Goal: Task Accomplishment & Management: Complete application form

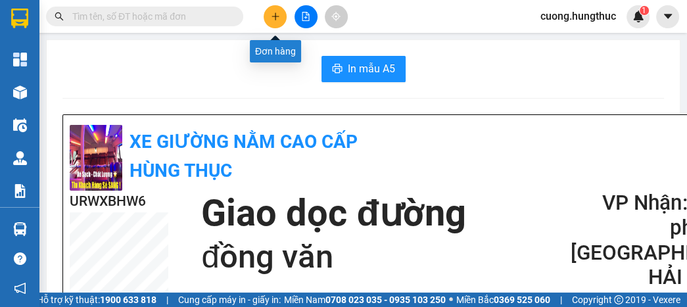
click at [279, 10] on button at bounding box center [274, 16] width 23 height 23
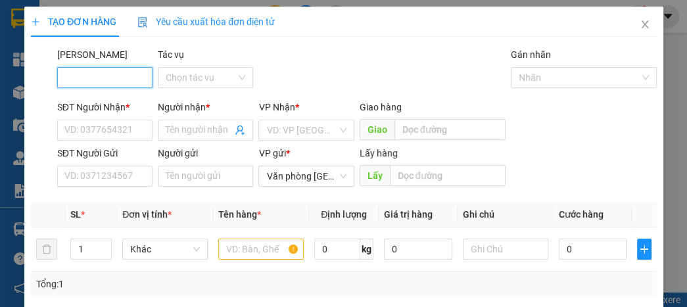
scroll to position [156, 0]
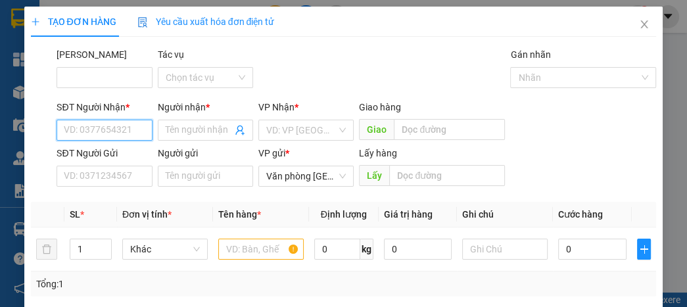
click at [87, 127] on input "SĐT Người Nhận *" at bounding box center [104, 130] width 95 height 21
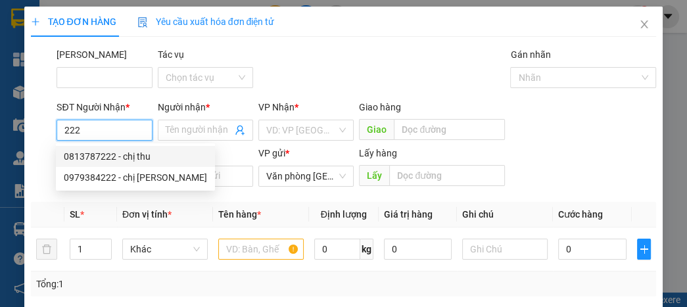
click at [120, 158] on div "0813787222 - chị thu" at bounding box center [135, 156] width 143 height 14
type input "0813787222"
type input "chị thu"
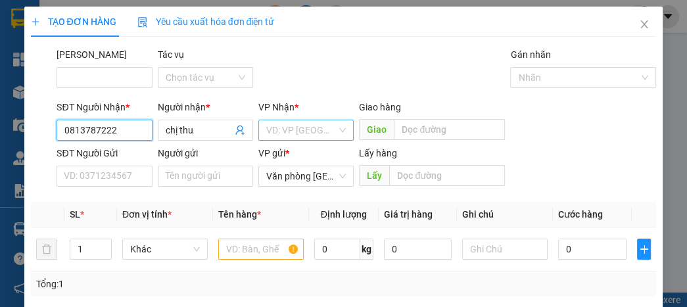
type input "0813787222"
click at [307, 124] on input "search" at bounding box center [301, 130] width 70 height 20
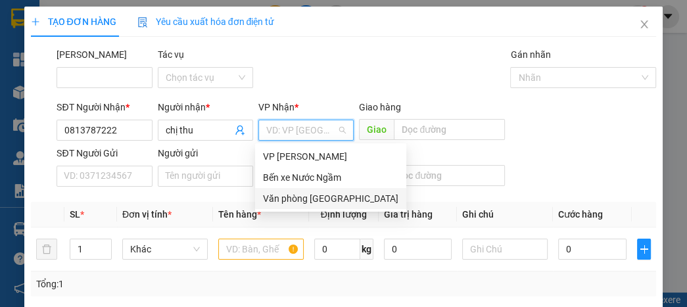
click at [321, 196] on div "Văn phòng [GEOGRAPHIC_DATA]" at bounding box center [330, 198] width 135 height 14
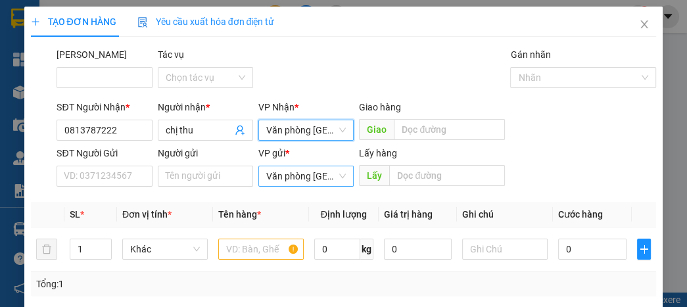
click at [314, 172] on span "Văn phòng [GEOGRAPHIC_DATA]" at bounding box center [306, 176] width 80 height 20
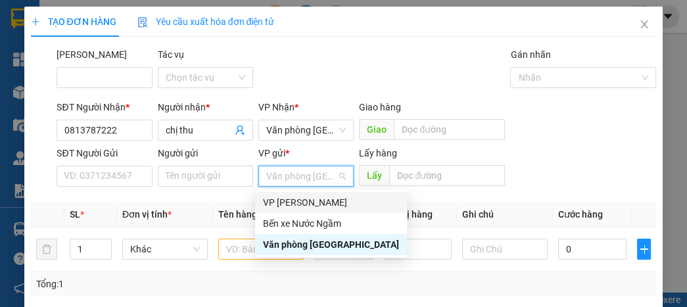
drag, startPoint x: 299, startPoint y: 205, endPoint x: 316, endPoint y: 185, distance: 26.6
click at [301, 202] on div "VP [PERSON_NAME]" at bounding box center [331, 202] width 136 height 14
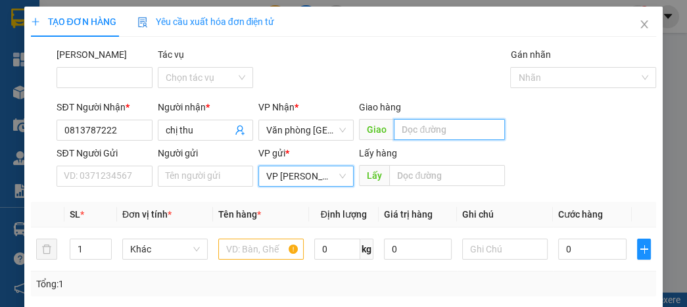
click at [426, 133] on input "text" at bounding box center [449, 129] width 111 height 21
type input "lạt"
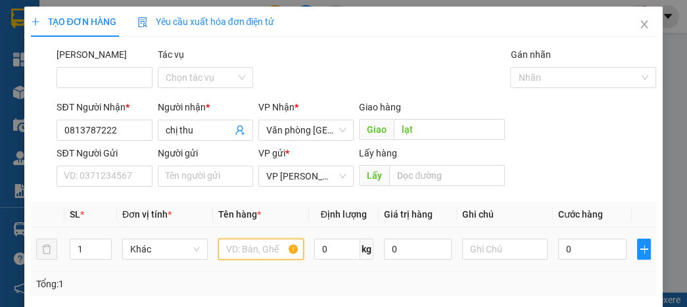
click at [239, 241] on input "text" at bounding box center [260, 249] width 85 height 21
type input "a"
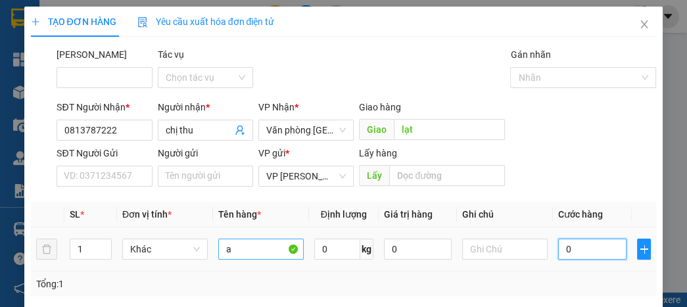
type input "8"
type input "80"
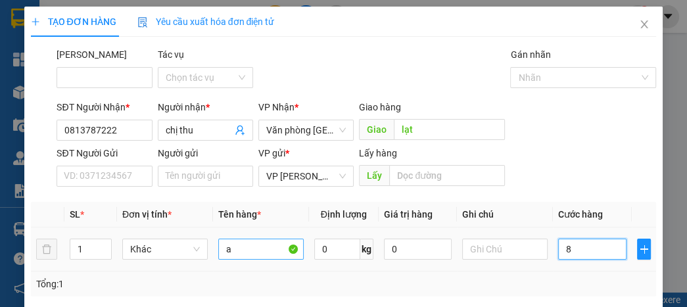
type input "80"
type input "8.000"
type input "80.000"
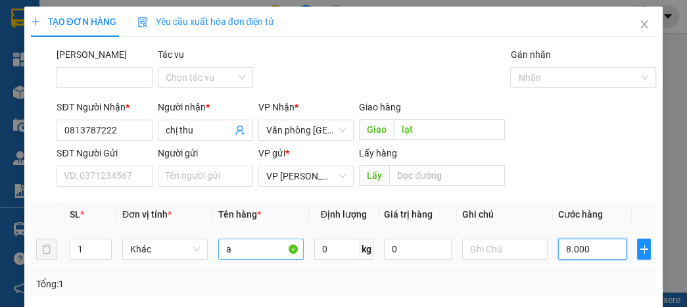
type input "80.000"
type input "800.000"
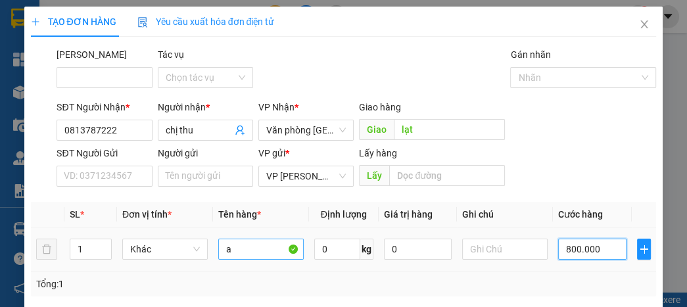
type input "80.000"
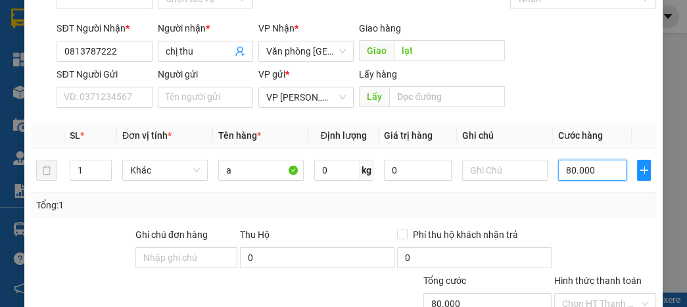
scroll to position [173, 0]
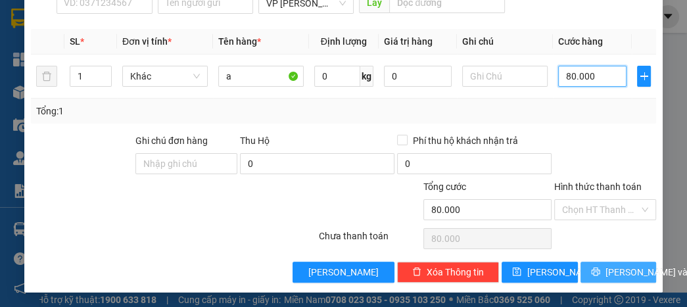
type input "80.000"
click at [591, 273] on icon "printer" at bounding box center [595, 271] width 9 height 9
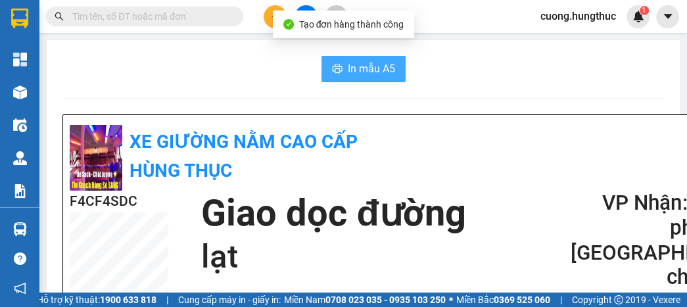
click at [391, 64] on button "In mẫu A5" at bounding box center [363, 69] width 84 height 26
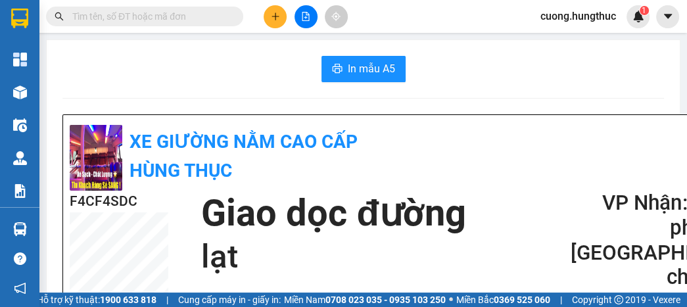
click at [279, 19] on icon "plus" at bounding box center [275, 16] width 9 height 9
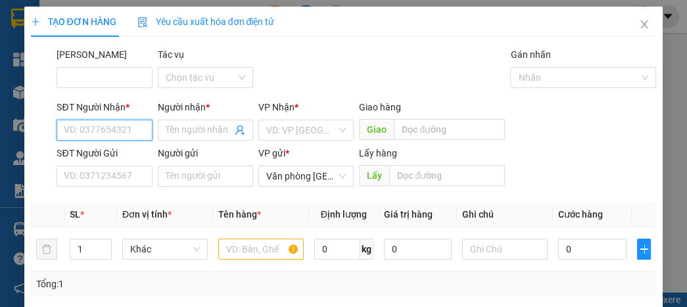
click at [137, 129] on input "SĐT Người Nhận *" at bounding box center [104, 130] width 95 height 21
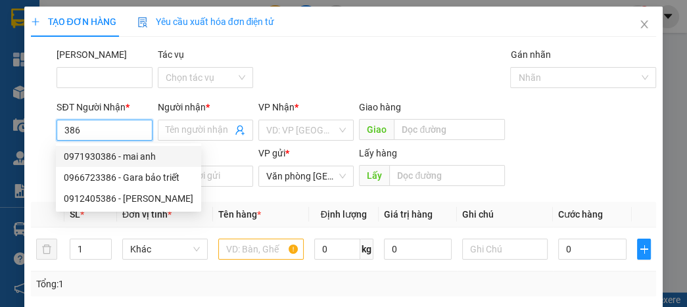
click at [131, 162] on div "0971930386 - mai anh" at bounding box center [128, 156] width 129 height 14
type input "0971930386"
type input "mai anh"
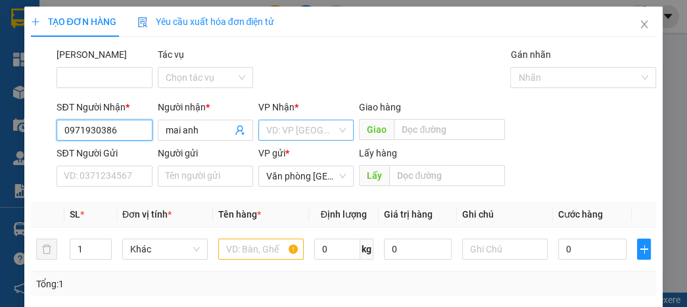
type input "0971930386"
click at [271, 137] on input "search" at bounding box center [301, 130] width 70 height 20
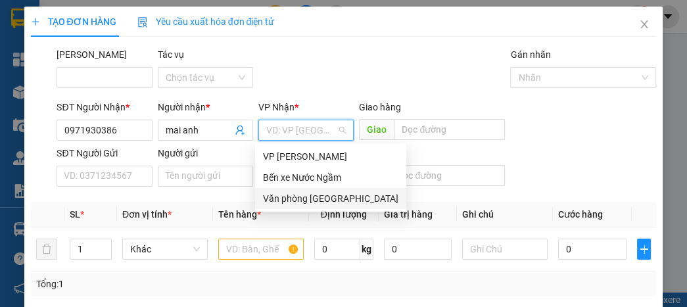
click at [297, 202] on div "Văn phòng [GEOGRAPHIC_DATA]" at bounding box center [330, 198] width 135 height 14
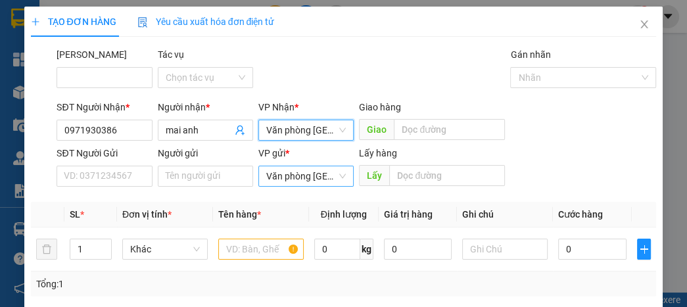
click at [297, 184] on span "Văn phòng [GEOGRAPHIC_DATA]" at bounding box center [306, 176] width 80 height 20
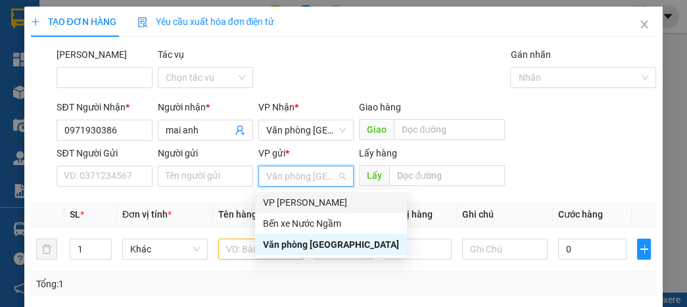
drag, startPoint x: 297, startPoint y: 202, endPoint x: 298, endPoint y: 194, distance: 8.6
click at [296, 202] on div "VP [PERSON_NAME]" at bounding box center [331, 202] width 136 height 14
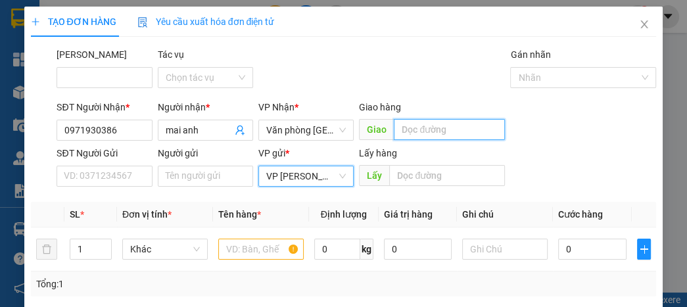
click at [399, 125] on input "text" at bounding box center [449, 129] width 111 height 21
type input "lạt"
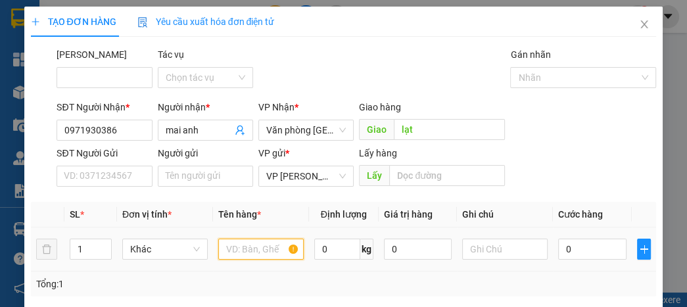
click at [254, 247] on input "text" at bounding box center [260, 249] width 85 height 21
type input "a"
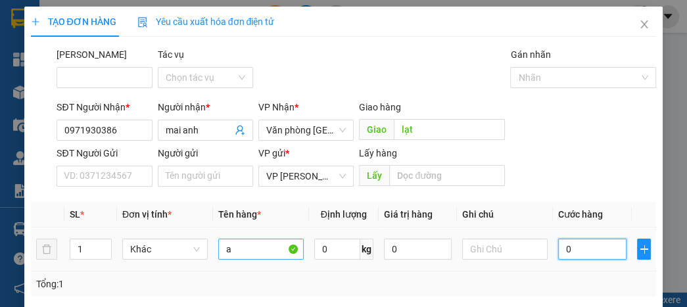
type input "5"
type input "50"
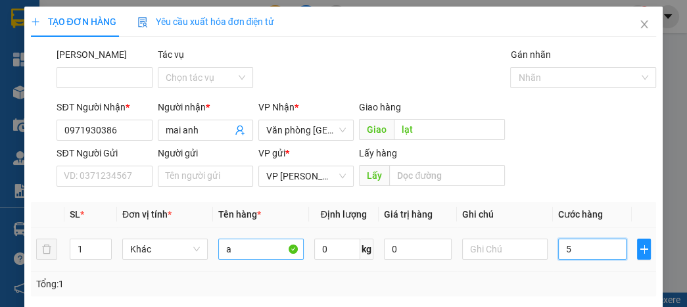
type input "50"
type input "500"
type input "5.000"
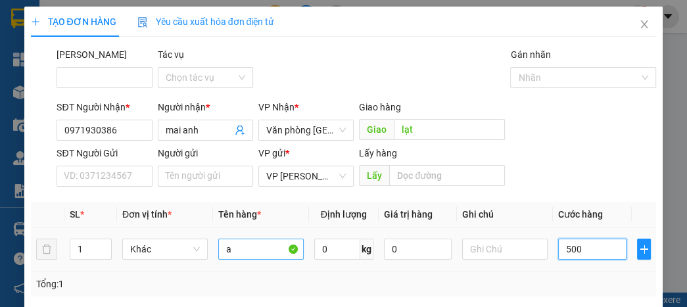
type input "5.000"
type input "50.000"
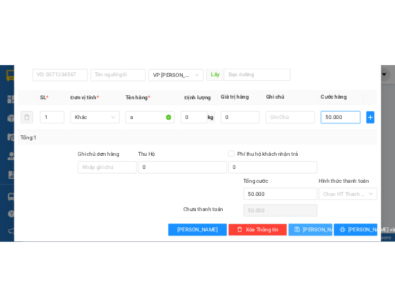
scroll to position [173, 0]
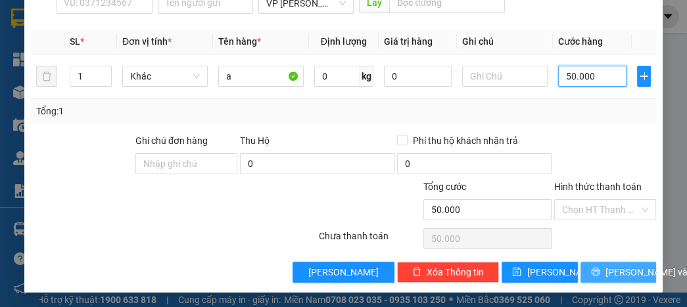
type input "50.000"
click at [606, 262] on div "Transit Pickup Surcharge Ids Transit Deliver Surcharge Ids Transit Deliver Surc…" at bounding box center [344, 79] width 626 height 408
click at [606, 272] on span "[PERSON_NAME] và In" at bounding box center [651, 272] width 92 height 14
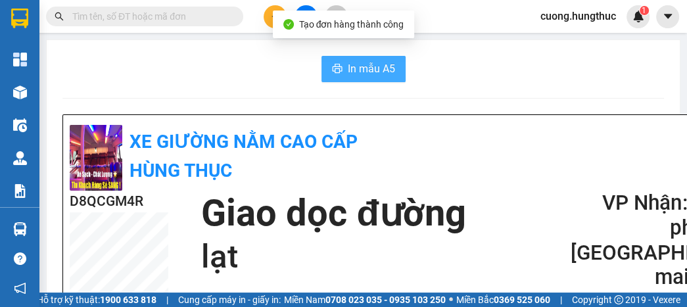
click at [359, 67] on span "In mẫu A5" at bounding box center [371, 68] width 47 height 16
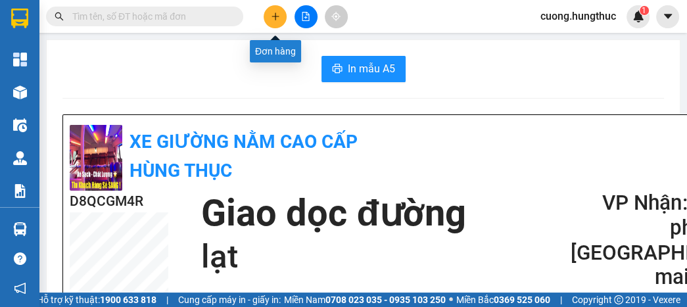
click at [271, 8] on button at bounding box center [274, 16] width 23 height 23
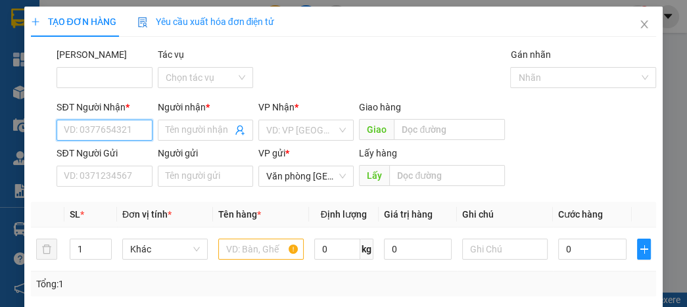
click at [125, 130] on input "SĐT Người Nhận *" at bounding box center [104, 130] width 95 height 21
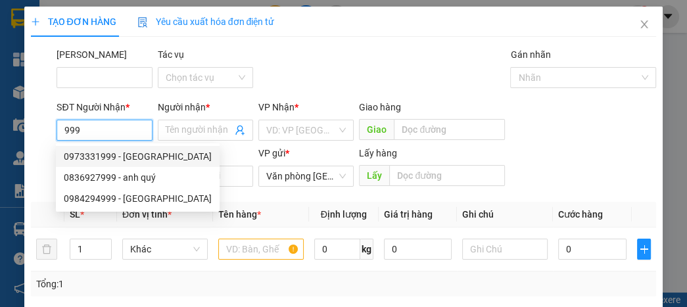
drag, startPoint x: 104, startPoint y: 160, endPoint x: 113, endPoint y: 157, distance: 9.2
click at [105, 160] on div "0973331999 - [GEOGRAPHIC_DATA]" at bounding box center [138, 156] width 148 height 14
type input "0973331999"
type input "[PERSON_NAME]"
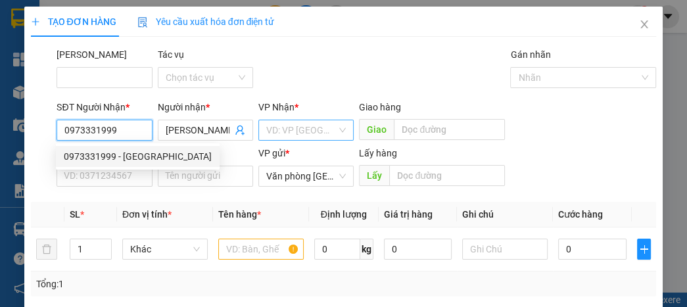
type input "0973331999"
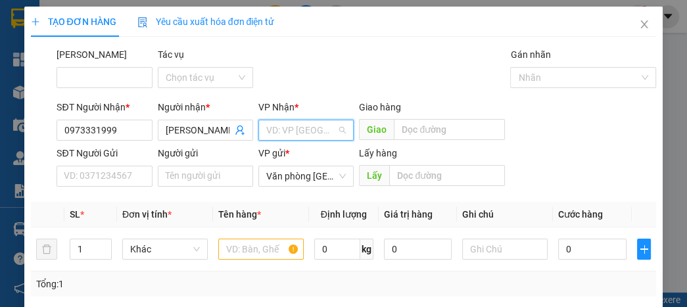
drag, startPoint x: 286, startPoint y: 133, endPoint x: 289, endPoint y: 149, distance: 16.0
click at [286, 133] on input "search" at bounding box center [301, 130] width 70 height 20
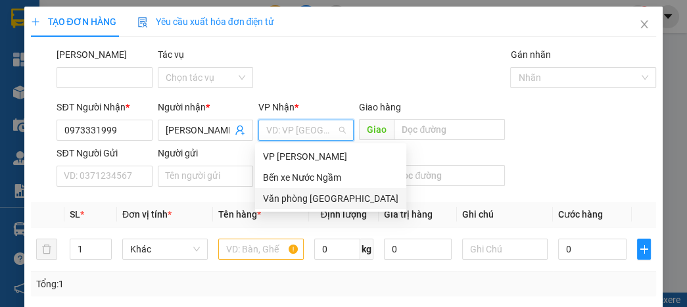
click at [292, 197] on div "Văn phòng [GEOGRAPHIC_DATA]" at bounding box center [330, 198] width 135 height 14
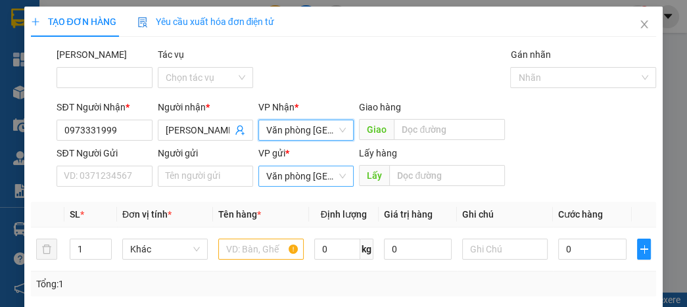
click at [290, 177] on span "Văn phòng [GEOGRAPHIC_DATA]" at bounding box center [306, 176] width 80 height 20
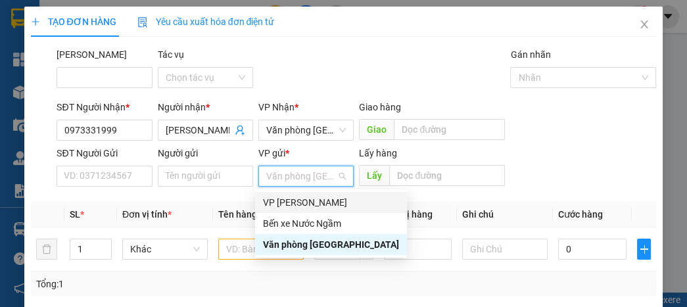
click at [283, 206] on div "VP [PERSON_NAME]" at bounding box center [331, 202] width 136 height 14
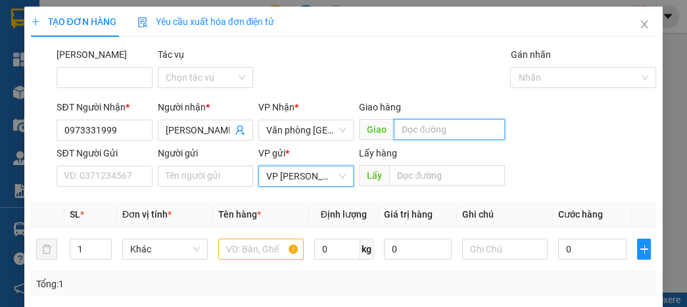
click at [410, 132] on input "text" at bounding box center [449, 129] width 111 height 21
type input "a"
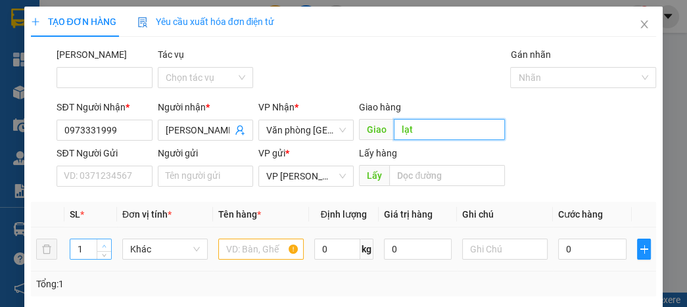
type input "lạt"
click at [105, 244] on icon "up" at bounding box center [104, 246] width 5 height 5
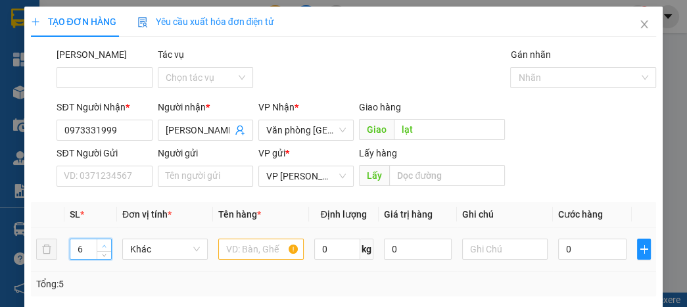
click at [105, 244] on icon "up" at bounding box center [104, 246] width 5 height 5
type input "8"
click at [252, 239] on input "text" at bounding box center [260, 249] width 85 height 21
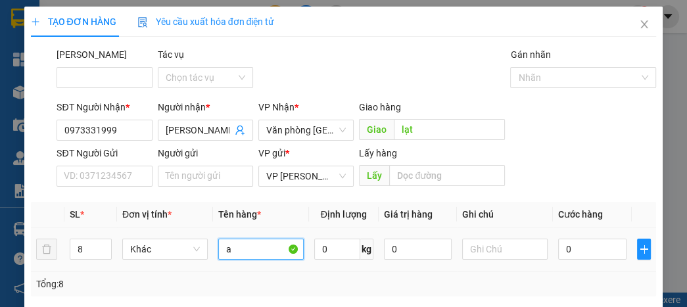
type input "a"
type input "7"
type input "70"
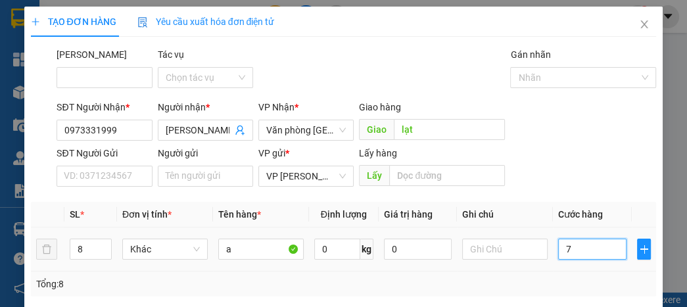
type input "70"
type input "700"
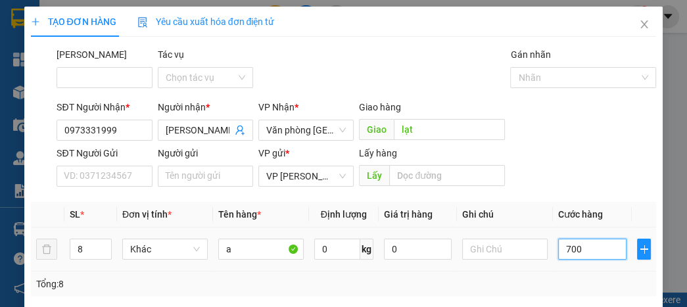
type input "7.000"
type input "700.000"
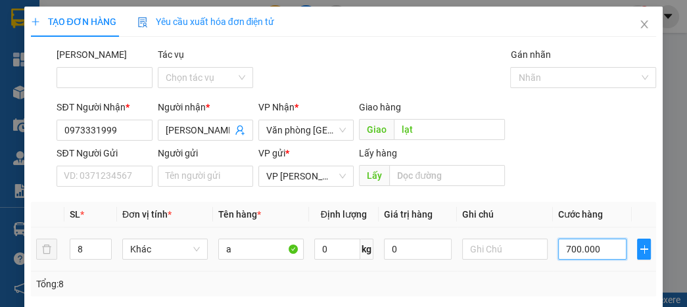
type input "700.000"
type input "7.000.000"
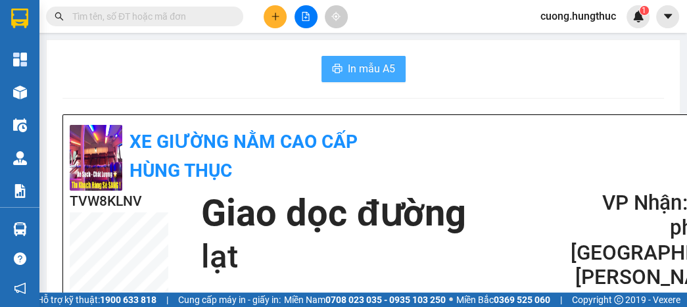
click at [359, 64] on span "In mẫu A5" at bounding box center [371, 68] width 47 height 16
drag, startPoint x: 545, startPoint y: 62, endPoint x: 274, endPoint y: 18, distance: 275.0
click at [274, 18] on icon "plus" at bounding box center [275, 16] width 9 height 9
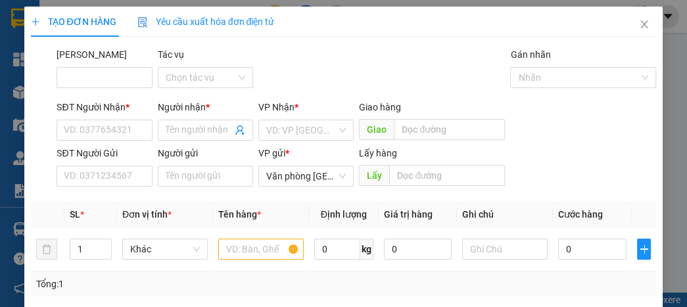
click at [125, 118] on div "SĐT Người Nhận *" at bounding box center [104, 110] width 95 height 20
click at [124, 130] on input "SĐT Người Nhận *" at bounding box center [104, 130] width 95 height 21
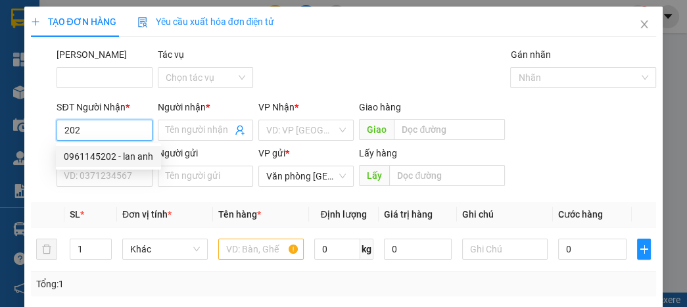
click at [97, 160] on div "0961145202 - lan anh" at bounding box center [108, 156] width 89 height 14
type input "0961145202"
type input "lan anh"
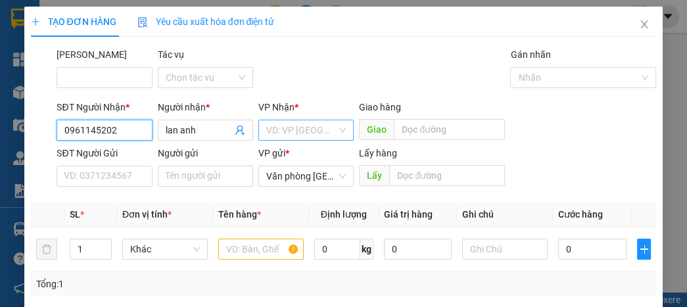
type input "0961145202"
click at [297, 135] on input "search" at bounding box center [301, 130] width 70 height 20
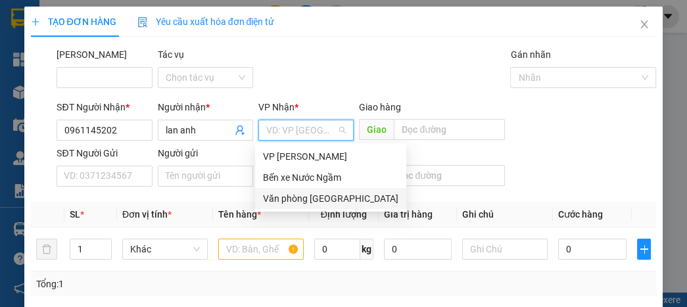
click at [296, 202] on div "Văn phòng [GEOGRAPHIC_DATA]" at bounding box center [330, 198] width 135 height 14
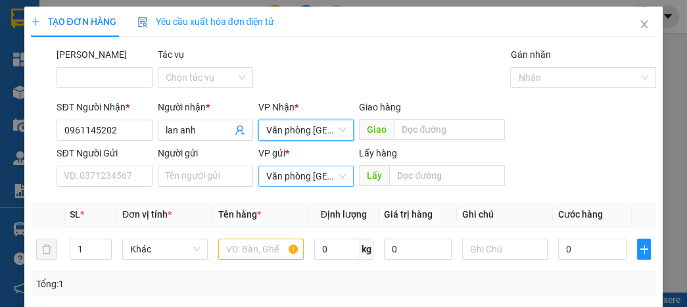
click at [283, 173] on span "Văn phòng [GEOGRAPHIC_DATA]" at bounding box center [306, 176] width 80 height 20
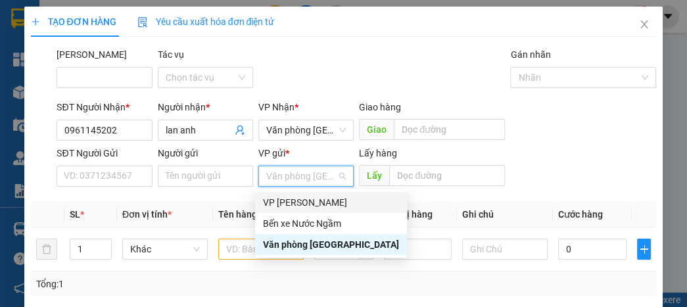
click at [285, 203] on div "VP [PERSON_NAME]" at bounding box center [331, 202] width 136 height 14
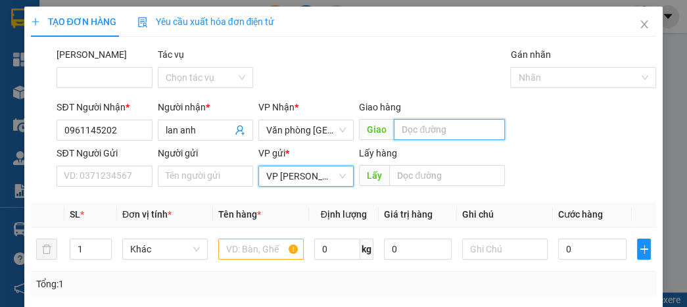
click at [442, 128] on input "text" at bounding box center [449, 129] width 111 height 21
type input "lạt"
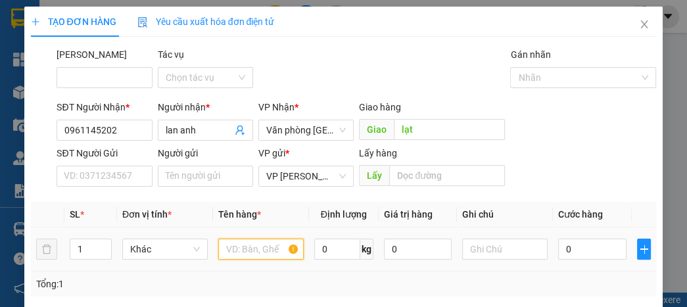
click at [256, 244] on input "text" at bounding box center [260, 249] width 85 height 21
type input "a"
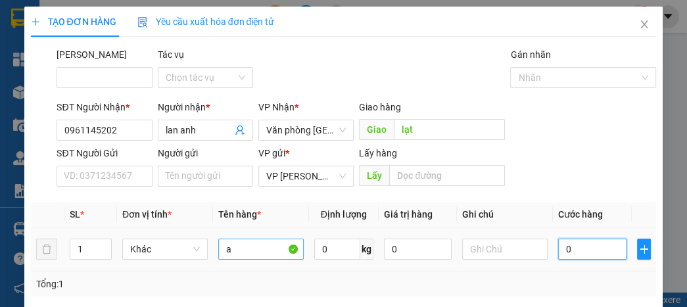
type input "05"
type input "5"
type input "5.000"
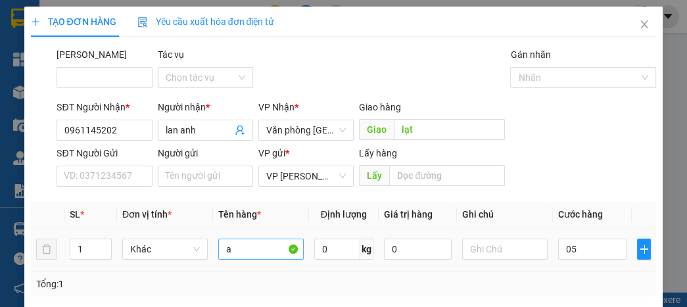
type input "5.000"
click at [589, 241] on input "5.000" at bounding box center [592, 249] width 68 height 21
click at [585, 249] on input "5.000" at bounding box center [592, 249] width 68 height 21
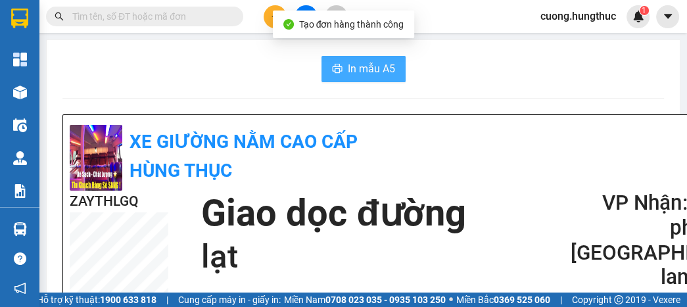
click at [385, 74] on span "In mẫu A5" at bounding box center [371, 68] width 47 height 16
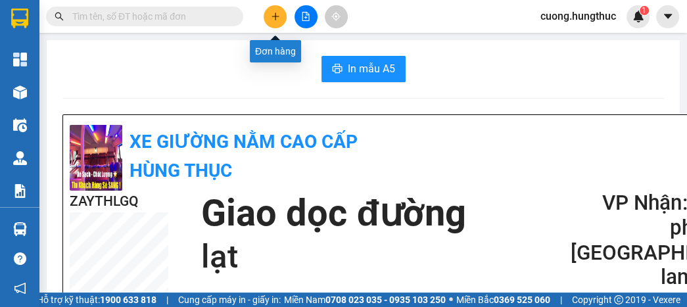
click at [267, 14] on button at bounding box center [274, 16] width 23 height 23
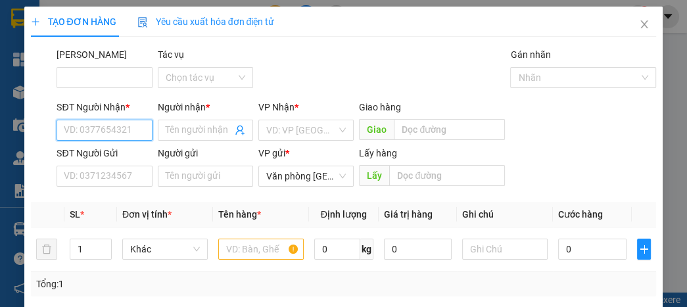
click at [138, 131] on input "SĐT Người Nhận *" at bounding box center [104, 130] width 95 height 21
click at [125, 160] on div "0812127567 - c thúy" at bounding box center [106, 156] width 84 height 14
type input "0812127567"
type input "c thúy"
click at [338, 132] on div "VD: VP [GEOGRAPHIC_DATA]" at bounding box center [305, 130] width 95 height 21
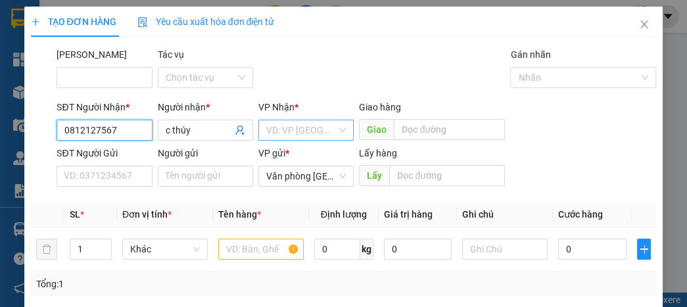
type input "0812127567"
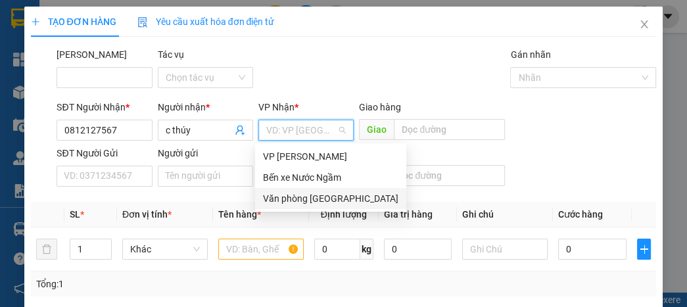
click at [307, 196] on div "Văn phòng [GEOGRAPHIC_DATA]" at bounding box center [330, 198] width 135 height 14
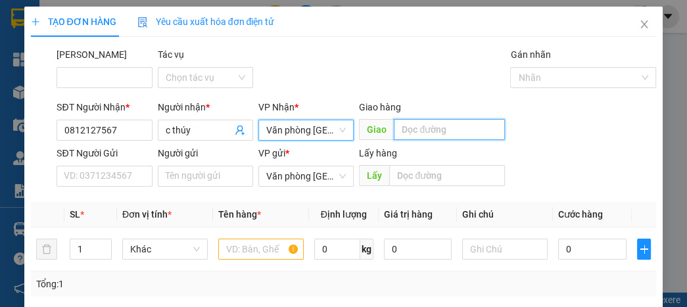
drag, startPoint x: 453, startPoint y: 130, endPoint x: 446, endPoint y: 137, distance: 9.8
click at [453, 131] on input "text" at bounding box center [449, 129] width 111 height 21
type input "lạt"
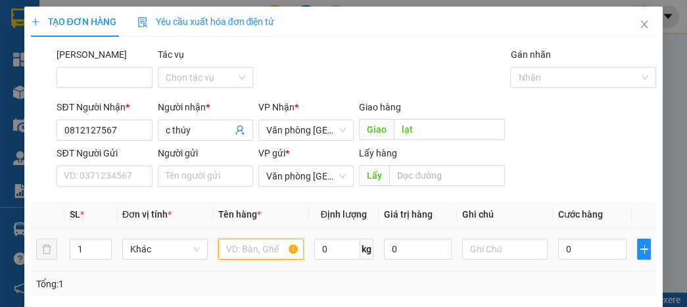
click at [269, 252] on input "text" at bounding box center [260, 249] width 85 height 21
type input "a"
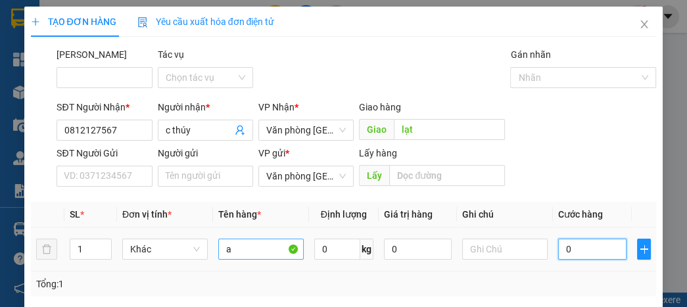
type input "5"
type input "50"
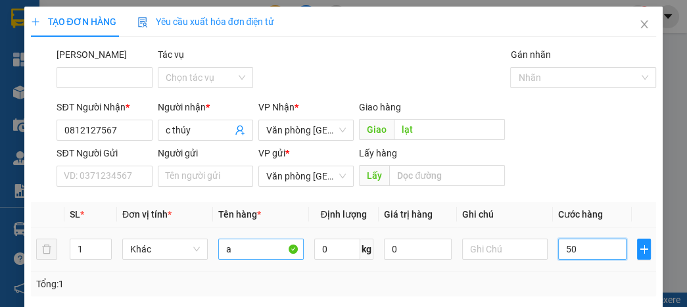
type input "50"
type input "500"
type input "5.000"
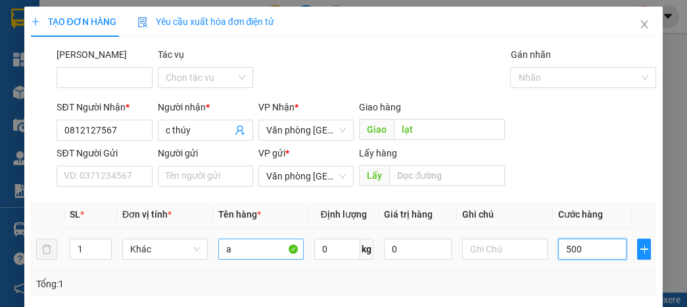
type input "5.000"
type input "50.000"
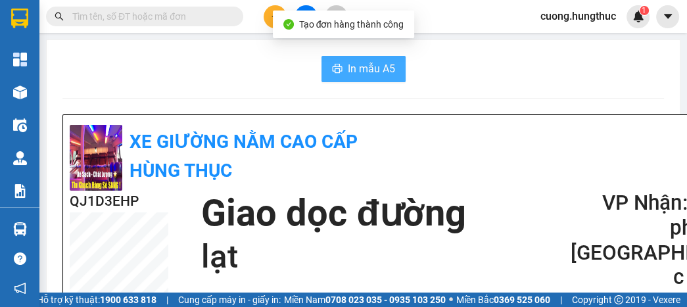
click at [363, 73] on span "In mẫu A5" at bounding box center [371, 68] width 47 height 16
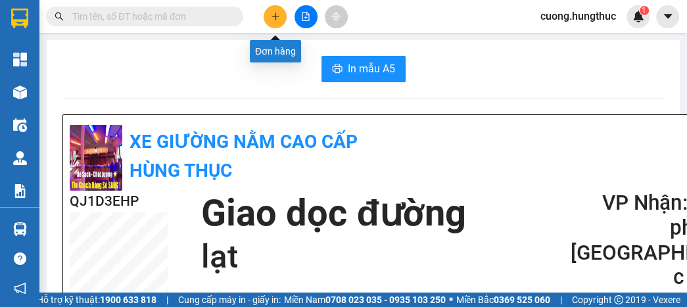
click at [275, 18] on icon "plus" at bounding box center [275, 15] width 1 height 7
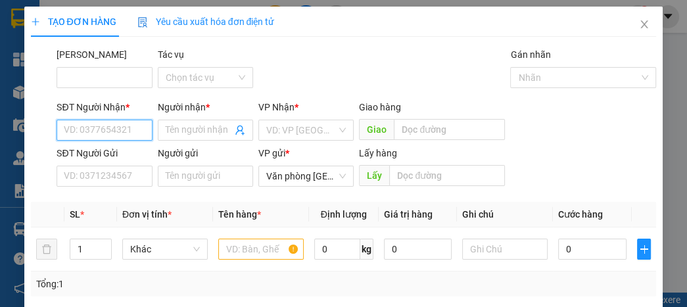
click at [92, 133] on input "SĐT Người Nhận *" at bounding box center [104, 130] width 95 height 21
type input "4"
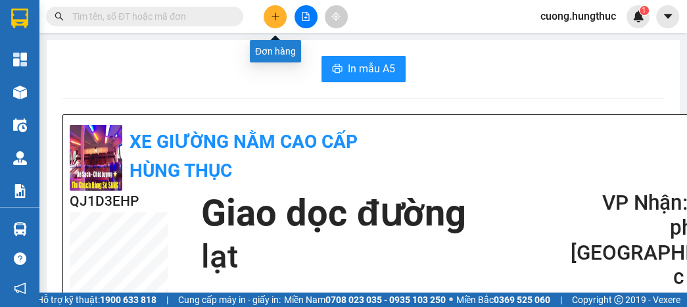
click at [276, 14] on icon "plus" at bounding box center [275, 16] width 9 height 9
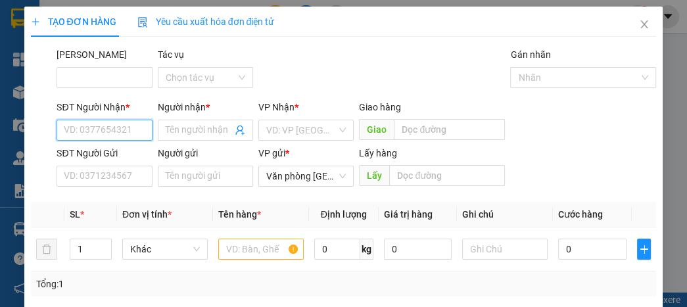
click at [129, 129] on input "SĐT Người Nhận *" at bounding box center [104, 130] width 95 height 21
type input "4"
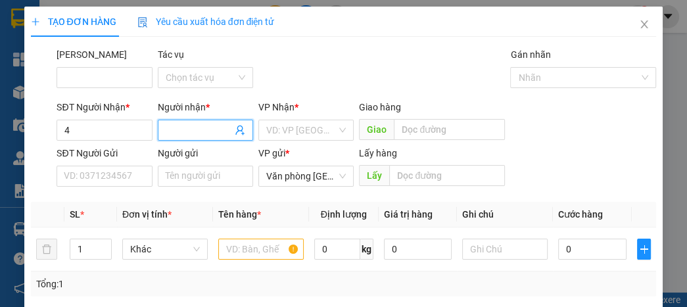
click at [162, 134] on span at bounding box center [205, 130] width 95 height 21
click at [107, 131] on input "4" at bounding box center [104, 130] width 95 height 21
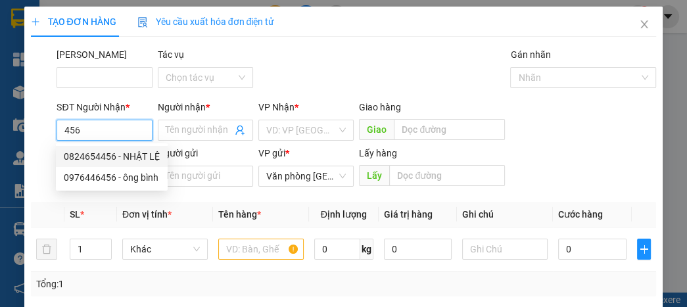
click at [111, 158] on div "0824654456 - NHẬT LỆ" at bounding box center [112, 156] width 96 height 14
type input "0824654456"
type input "NHẬT LỆ"
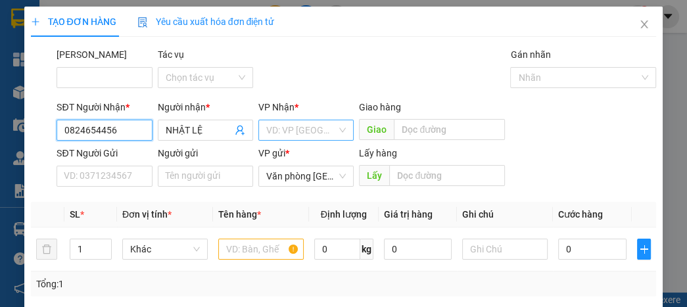
type input "0824654456"
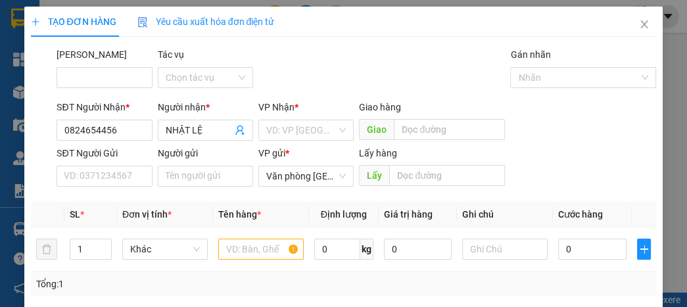
click at [271, 136] on input "search" at bounding box center [301, 130] width 70 height 20
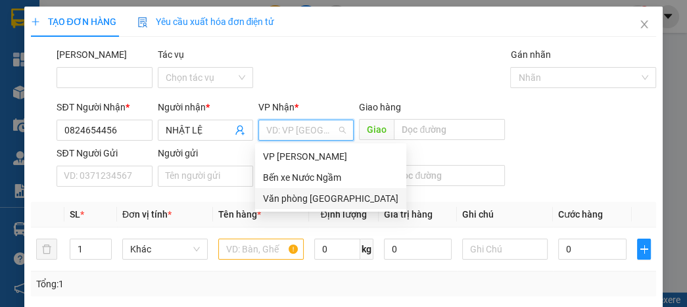
click at [304, 202] on div "Văn phòng [GEOGRAPHIC_DATA]" at bounding box center [330, 198] width 135 height 14
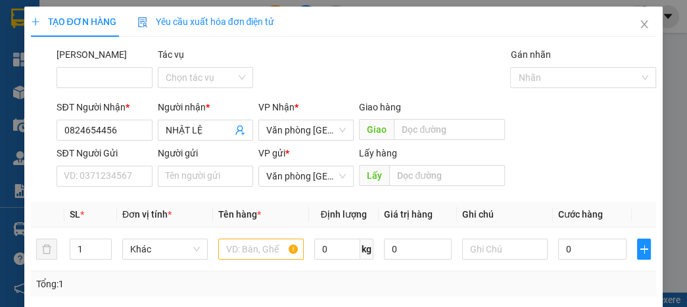
click at [285, 162] on div "VP gửi *" at bounding box center [305, 156] width 95 height 20
click at [284, 179] on span "Văn phòng [GEOGRAPHIC_DATA]" at bounding box center [306, 176] width 80 height 20
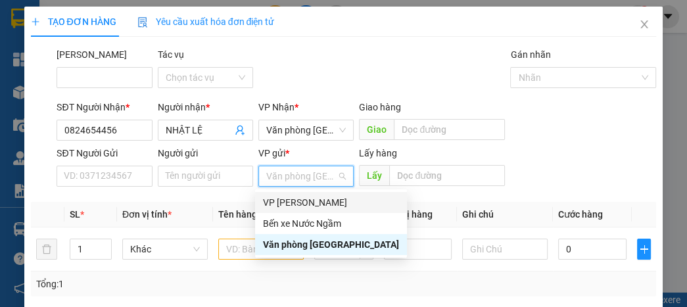
click at [285, 197] on div "VP [PERSON_NAME]" at bounding box center [331, 202] width 136 height 14
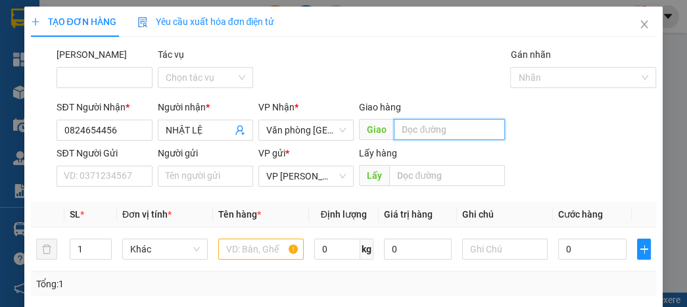
click at [426, 133] on input "text" at bounding box center [449, 129] width 111 height 21
type input "lạt"
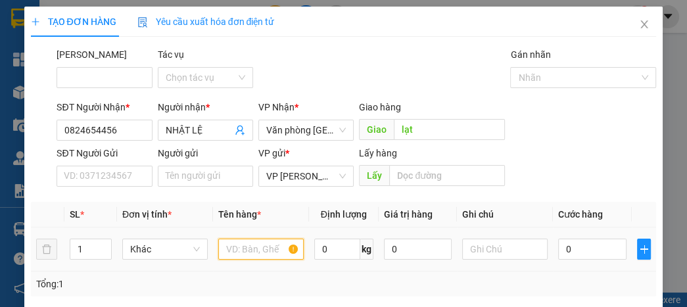
click at [234, 248] on input "text" at bounding box center [260, 249] width 85 height 21
type input "a"
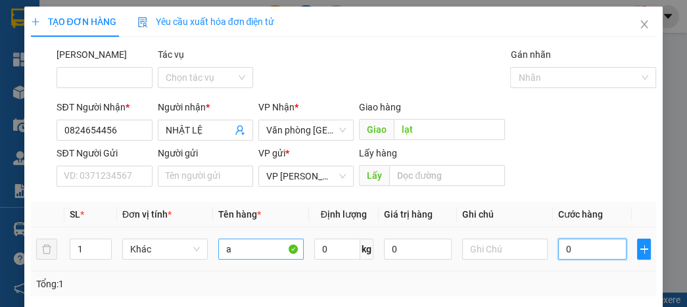
type input "7"
type input "70"
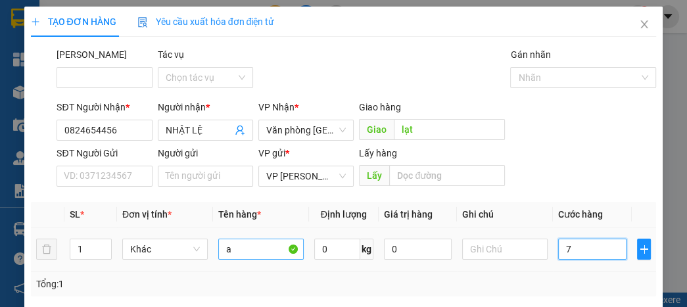
type input "70"
type input "700"
type input "7.000"
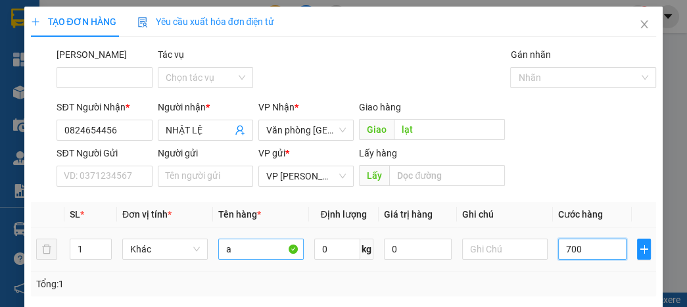
type input "7.000"
type input "70.000"
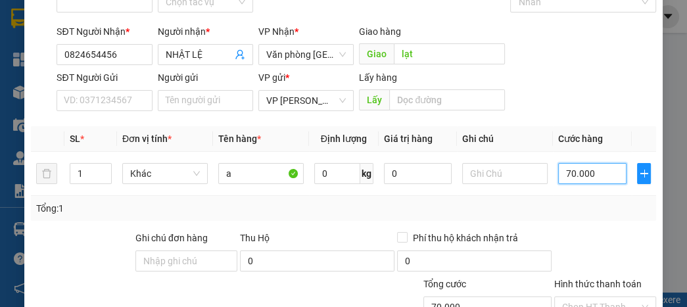
scroll to position [158, 0]
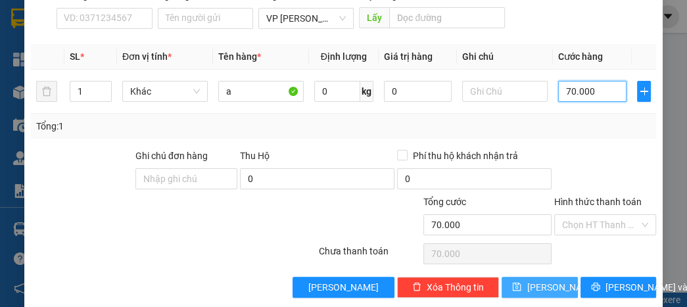
type input "70.000"
click at [565, 288] on button "[PERSON_NAME]" at bounding box center [539, 287] width 76 height 21
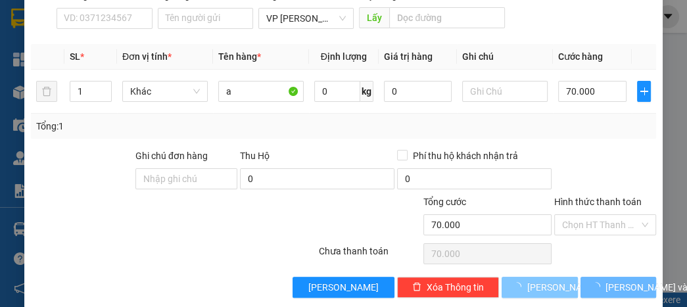
type input "0"
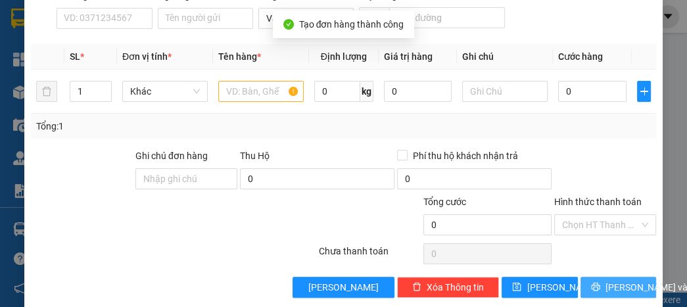
click at [591, 284] on icon "printer" at bounding box center [595, 286] width 9 height 9
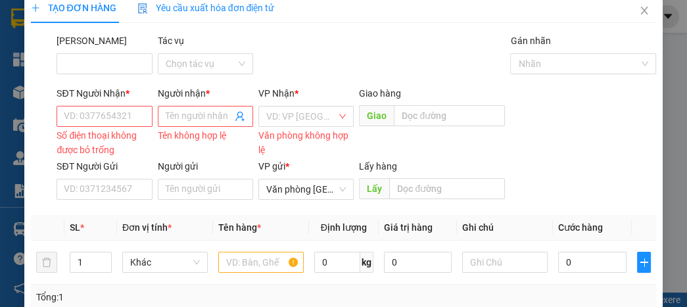
scroll to position [0, 0]
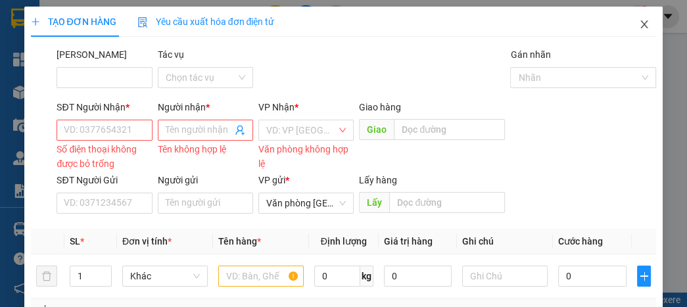
click at [639, 23] on icon "close" at bounding box center [644, 24] width 11 height 11
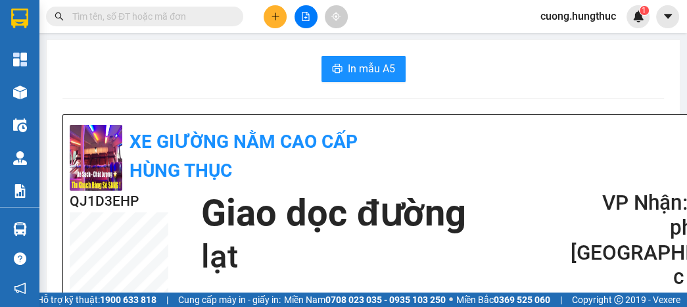
click at [268, 11] on button at bounding box center [274, 16] width 23 height 23
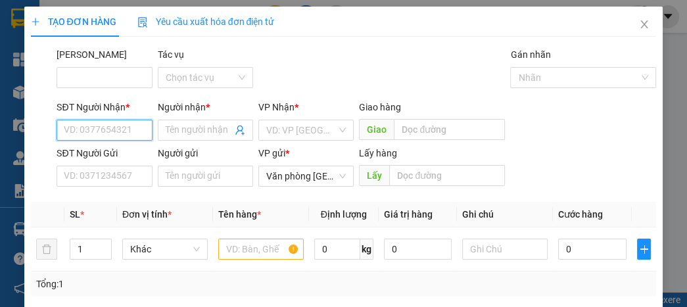
click at [129, 132] on input "SĐT Người Nhận *" at bounding box center [104, 130] width 95 height 21
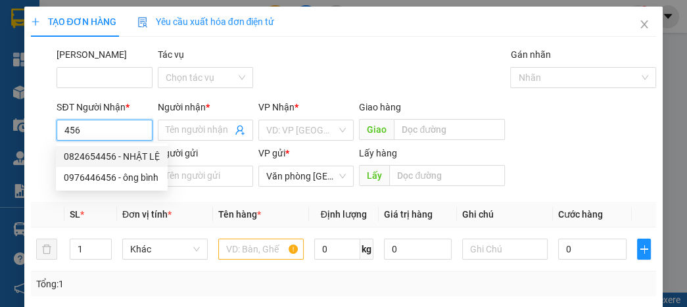
click at [131, 155] on div "0824654456 - NHẬT LỆ" at bounding box center [112, 156] width 96 height 14
type input "0824654456"
type input "NHẬT LỆ"
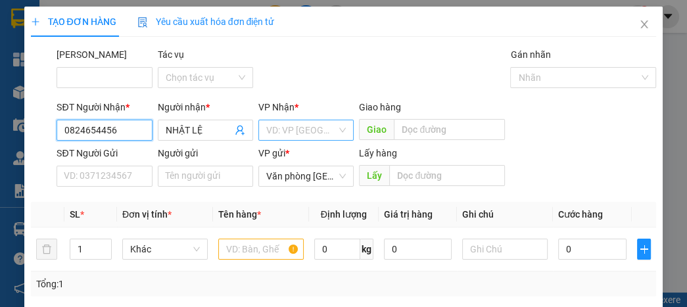
click at [333, 134] on div "VD: VP [GEOGRAPHIC_DATA]" at bounding box center [305, 130] width 95 height 21
type input "0824654456"
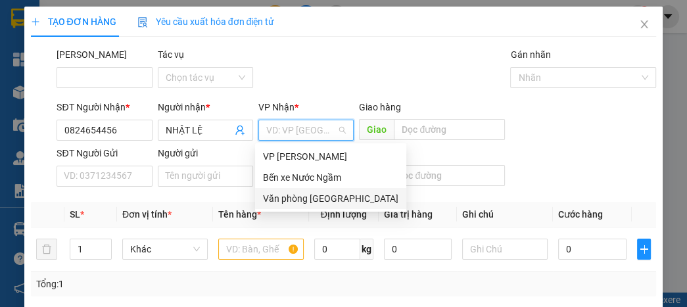
click at [327, 194] on div "Văn phòng [GEOGRAPHIC_DATA]" at bounding box center [330, 198] width 135 height 14
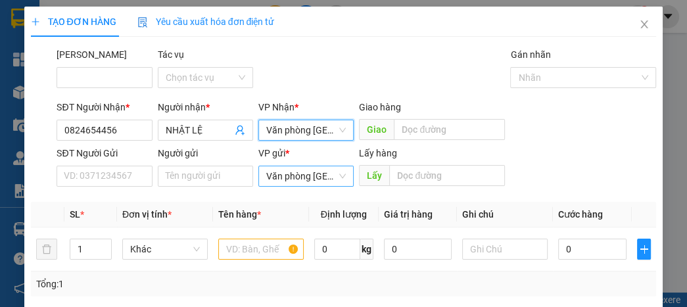
click at [327, 179] on span "Văn phòng [GEOGRAPHIC_DATA]" at bounding box center [306, 176] width 80 height 20
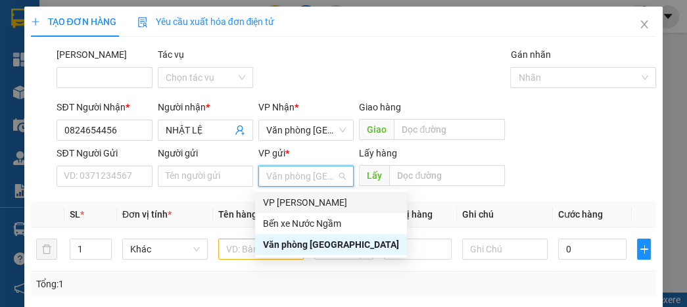
drag, startPoint x: 314, startPoint y: 207, endPoint x: 345, endPoint y: 179, distance: 41.9
click at [315, 206] on div "VP [PERSON_NAME]" at bounding box center [331, 202] width 136 height 14
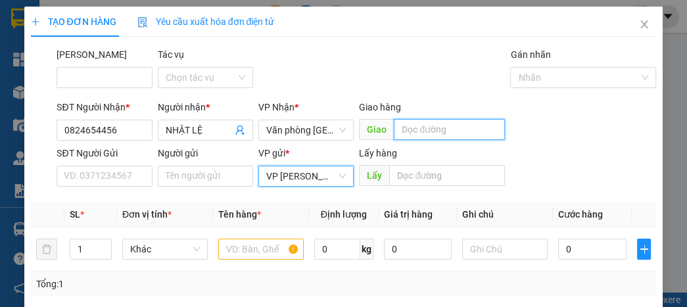
click at [436, 128] on input "text" at bounding box center [449, 129] width 111 height 21
type input "lạt"
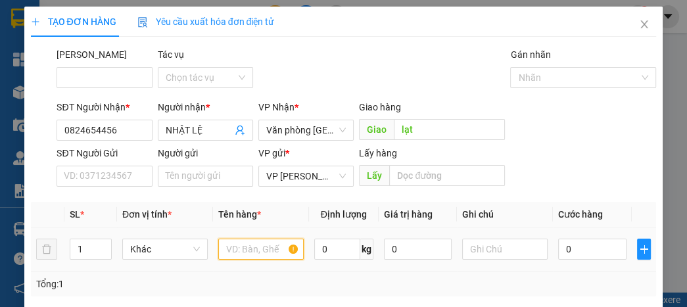
click at [252, 252] on input "text" at bounding box center [260, 249] width 85 height 21
type input "a"
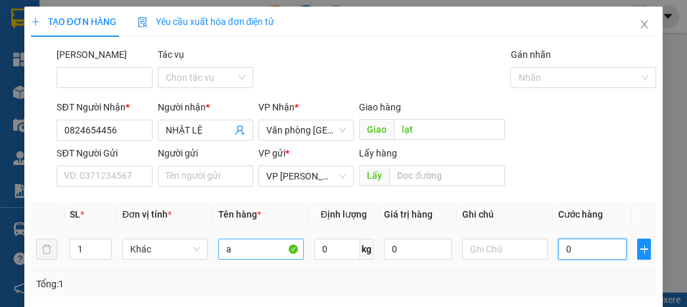
type input "7"
type input "70"
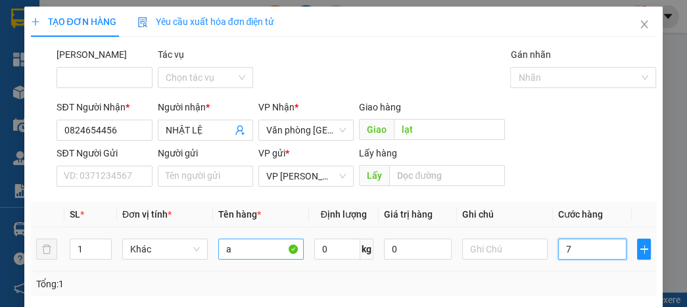
type input "70"
type input "700"
type input "7.000"
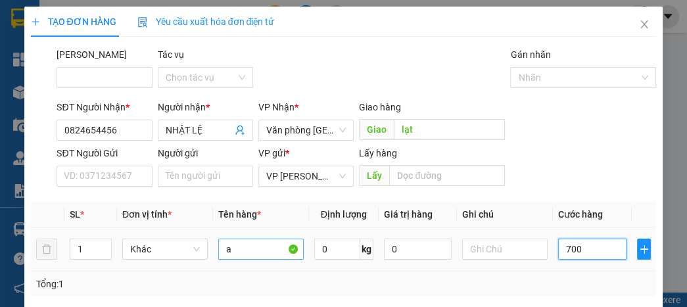
type input "7.000"
type input "70.000"
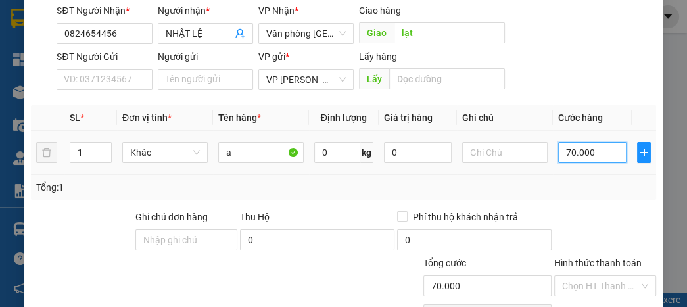
scroll to position [173, 0]
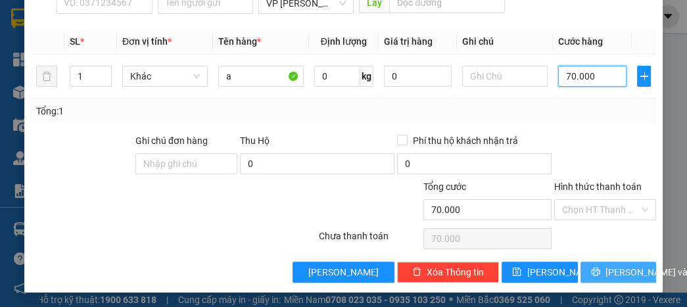
type input "70.000"
click at [598, 266] on button "[PERSON_NAME] và In" at bounding box center [618, 272] width 76 height 21
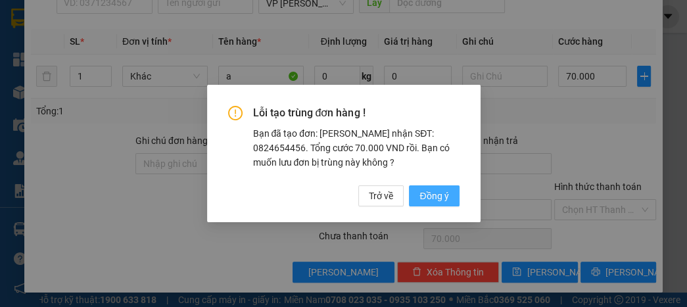
click at [422, 191] on span "Đồng ý" at bounding box center [433, 196] width 29 height 14
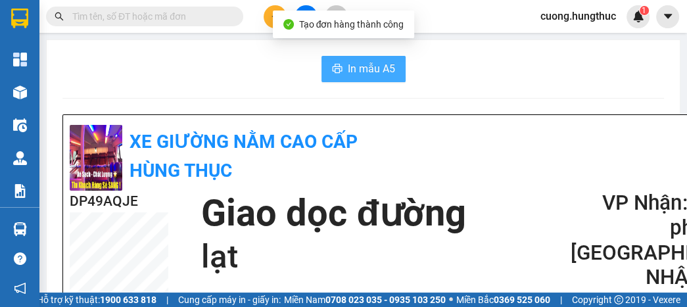
click at [349, 70] on span "In mẫu A5" at bounding box center [371, 68] width 47 height 16
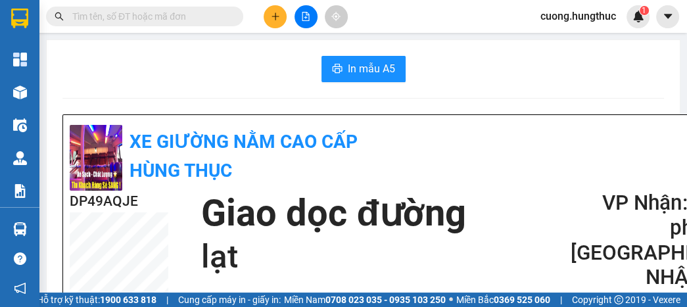
click at [267, 18] on button at bounding box center [274, 16] width 23 height 23
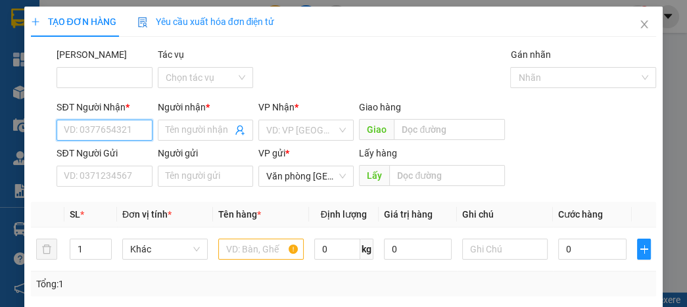
click at [125, 127] on input "SĐT Người Nhận *" at bounding box center [104, 130] width 95 height 21
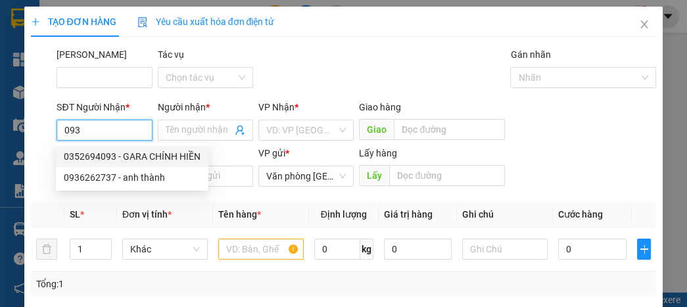
click at [137, 158] on div "0352694093 - GARA CHÍNH HIỀN" at bounding box center [132, 156] width 137 height 14
type input "0352694093"
type input "GARA CHÍNH HIỀN"
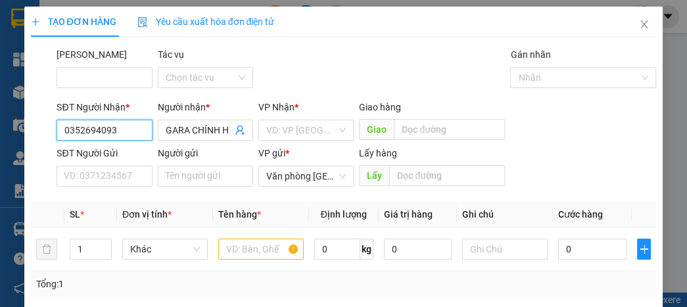
type input "0352694093"
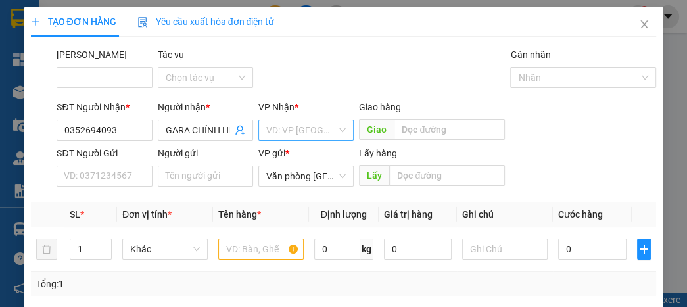
drag, startPoint x: 265, startPoint y: 141, endPoint x: 271, endPoint y: 136, distance: 7.5
click at [267, 139] on div "VP Nhận * VD: VP [GEOGRAPHIC_DATA]" at bounding box center [305, 123] width 95 height 46
click at [279, 133] on input "search" at bounding box center [301, 130] width 70 height 20
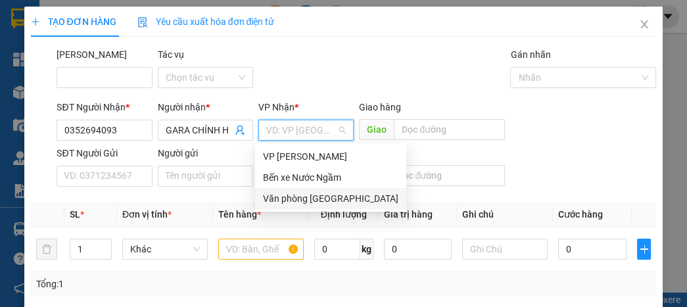
drag, startPoint x: 283, startPoint y: 208, endPoint x: 285, endPoint y: 200, distance: 8.0
click at [284, 204] on div "Văn phòng [GEOGRAPHIC_DATA]" at bounding box center [330, 198] width 151 height 21
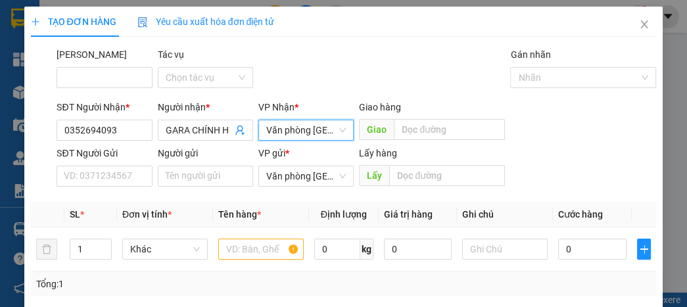
click at [285, 198] on div "Transit Pickup Surcharge Ids Transit Deliver Surcharge Ids Transit Deliver Surc…" at bounding box center [344, 251] width 626 height 408
click at [334, 174] on span "Văn phòng [GEOGRAPHIC_DATA]" at bounding box center [306, 176] width 80 height 20
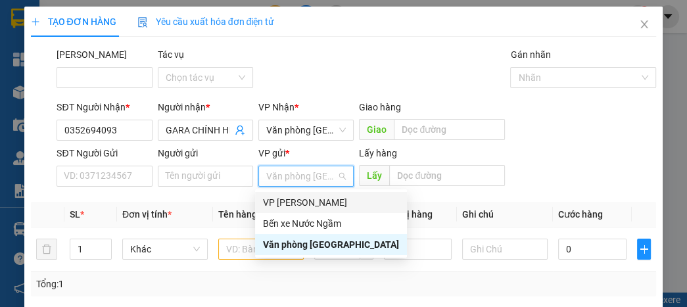
click at [297, 195] on div "VP [PERSON_NAME]" at bounding box center [331, 202] width 136 height 14
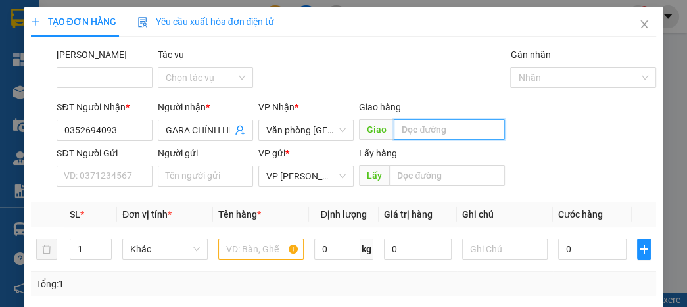
click at [401, 122] on input "text" at bounding box center [449, 129] width 111 height 21
type input "k"
type input "lạt"
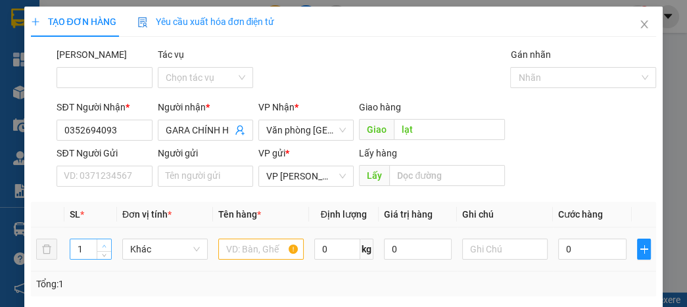
type input "2"
click at [102, 242] on span "up" at bounding box center [105, 246] width 8 height 8
click at [257, 243] on input "text" at bounding box center [260, 249] width 85 height 21
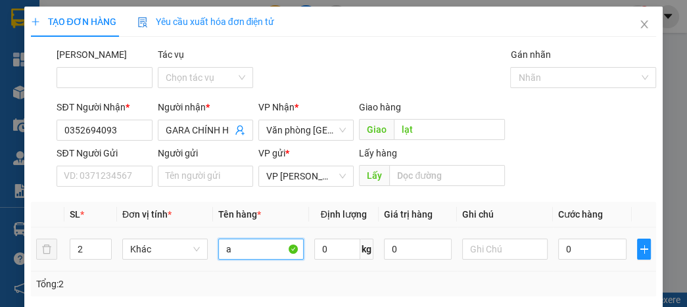
type input "a"
type input "1*/"
type input "0"
type input "1"
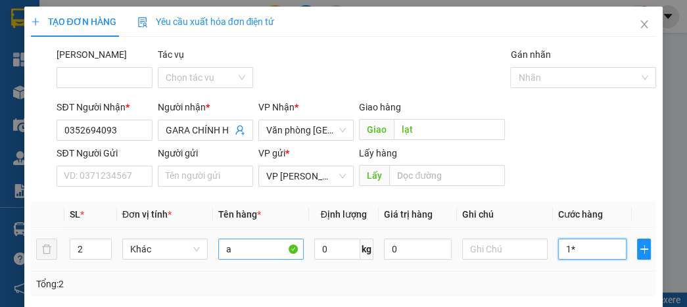
type input "1"
type input "10"
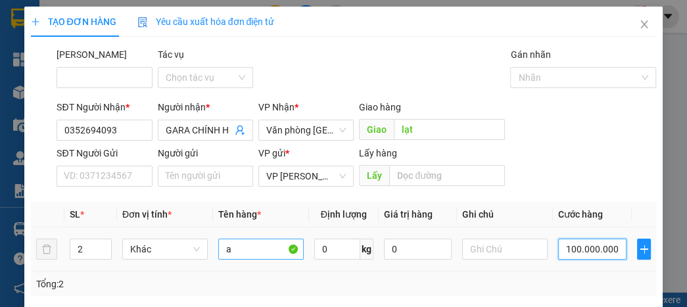
type input "1.000.000.000.000.000.000"
type input "100.000.000.000.000.000.000.000.000.000.000.000.000"
type input "1e+38"
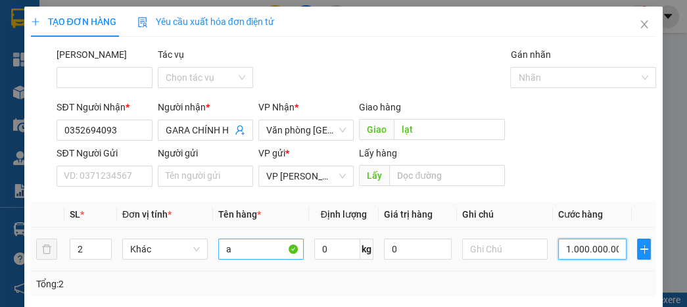
type input "1e+38"
type input "1.000.000.000.000.000.000.000.000.000.000"
type input "1e+30"
type input "100.000.000.000"
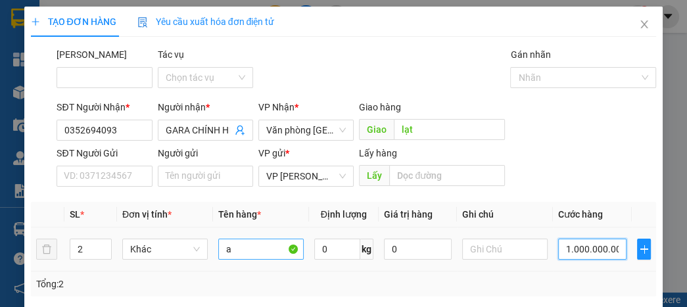
type input "100.000.000.000"
type input "0"
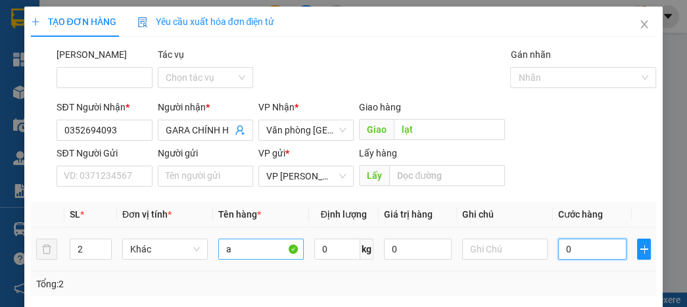
type input "01"
type input "1"
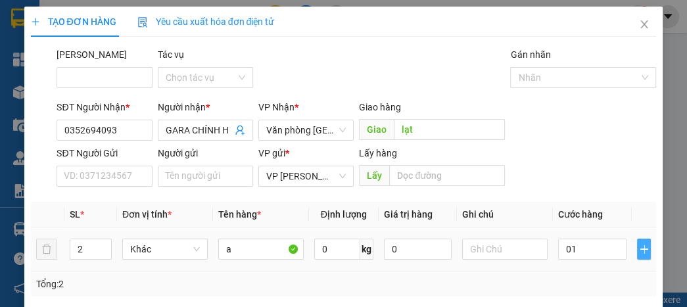
type input "1.000"
click at [639, 248] on icon "plus" at bounding box center [644, 249] width 11 height 11
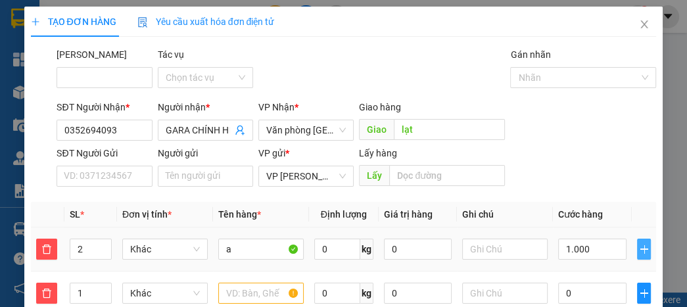
click at [639, 248] on icon "plus" at bounding box center [644, 249] width 11 height 11
click at [601, 260] on div "1.000" at bounding box center [592, 249] width 68 height 26
click at [590, 248] on input "1.000" at bounding box center [592, 249] width 68 height 21
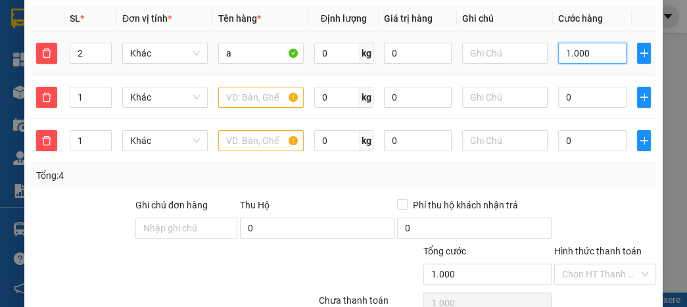
scroll to position [210, 0]
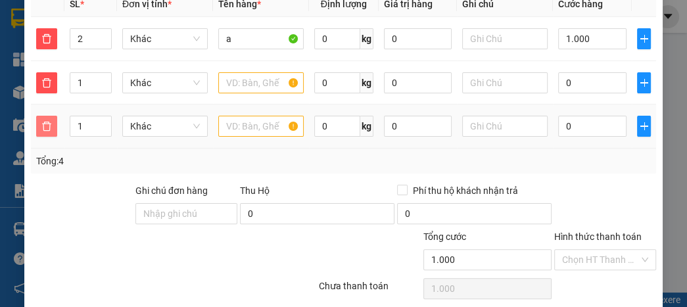
type input "1.000.000"
click at [43, 118] on button "button" at bounding box center [46, 126] width 21 height 21
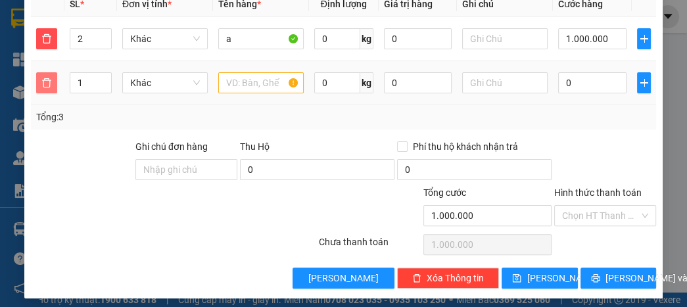
click at [53, 85] on span "delete" at bounding box center [47, 83] width 20 height 11
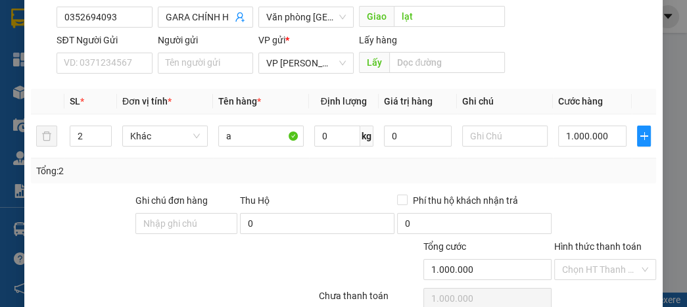
scroll to position [0, 0]
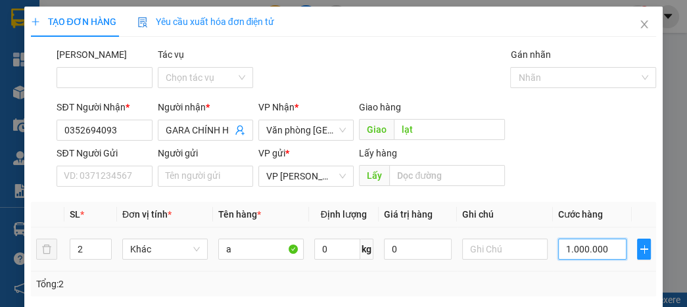
click at [610, 252] on input "1.000.000" at bounding box center [592, 249] width 68 height 21
type input "100.000"
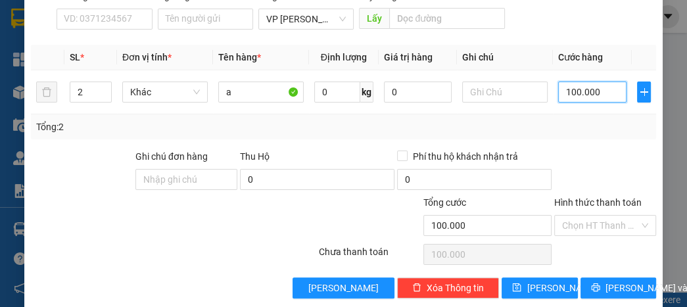
scroll to position [158, 0]
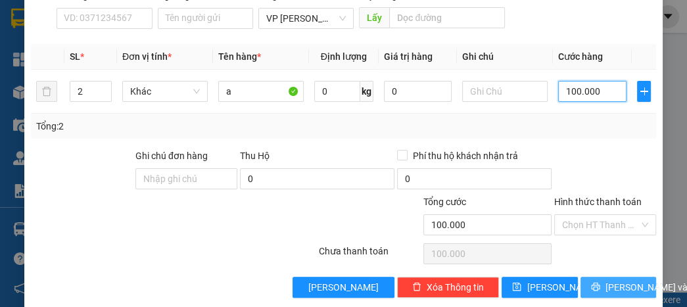
type input "100.000"
click at [618, 294] on button "[PERSON_NAME] và In" at bounding box center [618, 287] width 76 height 21
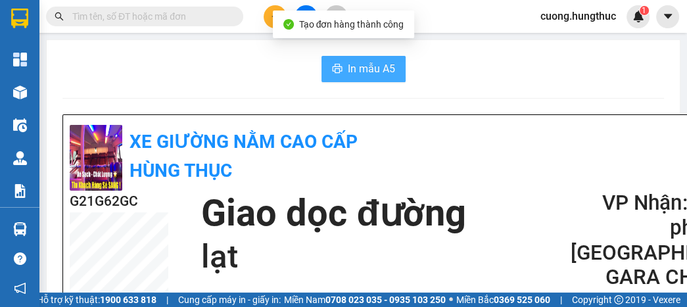
click at [349, 66] on span "In mẫu A5" at bounding box center [371, 68] width 47 height 16
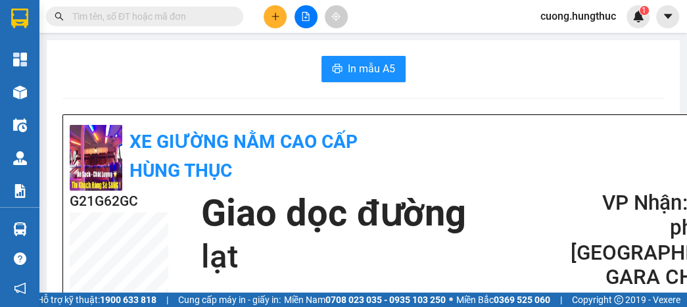
click at [298, 11] on button at bounding box center [305, 16] width 23 height 23
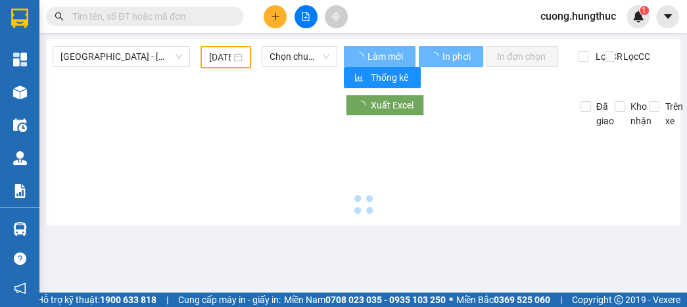
type input "[DATE]"
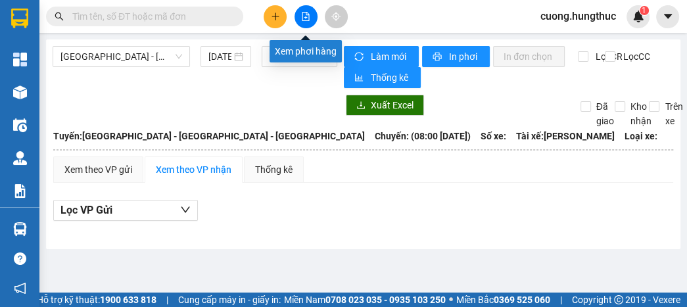
click at [300, 18] on button at bounding box center [305, 16] width 23 height 23
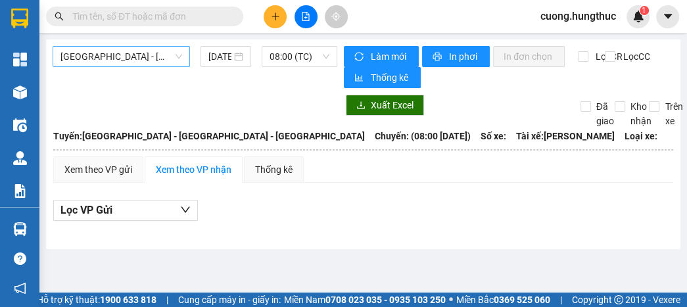
click at [154, 55] on span "[GEOGRAPHIC_DATA] - [GEOGRAPHIC_DATA] - [GEOGRAPHIC_DATA]" at bounding box center [121, 57] width 122 height 20
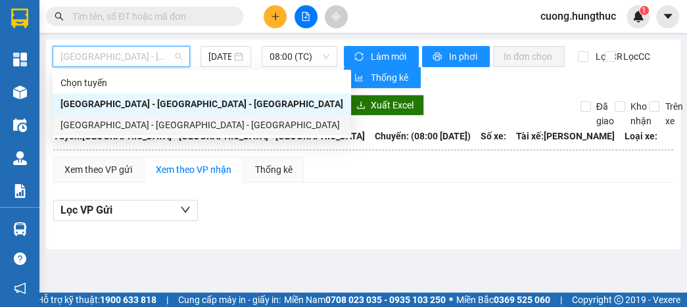
click at [137, 124] on div "[GEOGRAPHIC_DATA] - [GEOGRAPHIC_DATA] - [GEOGRAPHIC_DATA]" at bounding box center [201, 125] width 283 height 14
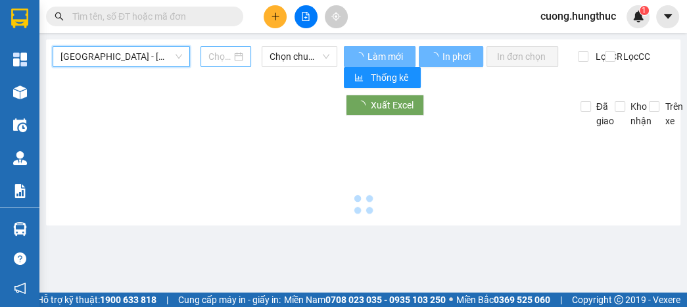
type input "[DATE]"
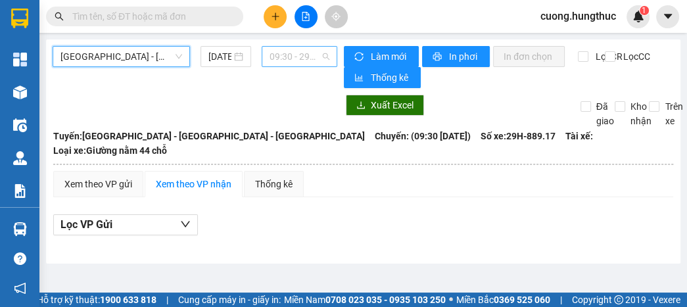
click at [296, 59] on span "09:30 - 29H-889.17" at bounding box center [299, 57] width 60 height 20
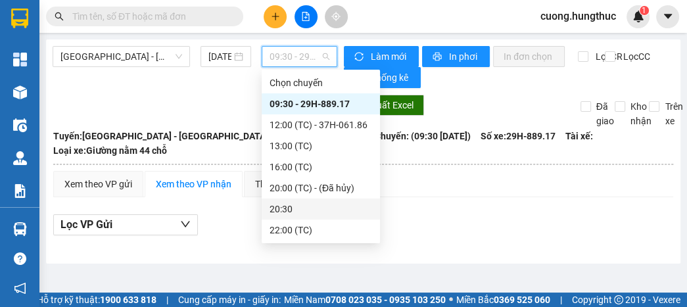
click at [292, 207] on div "20:30" at bounding box center [320, 209] width 102 height 14
